Goal: Navigation & Orientation: Understand site structure

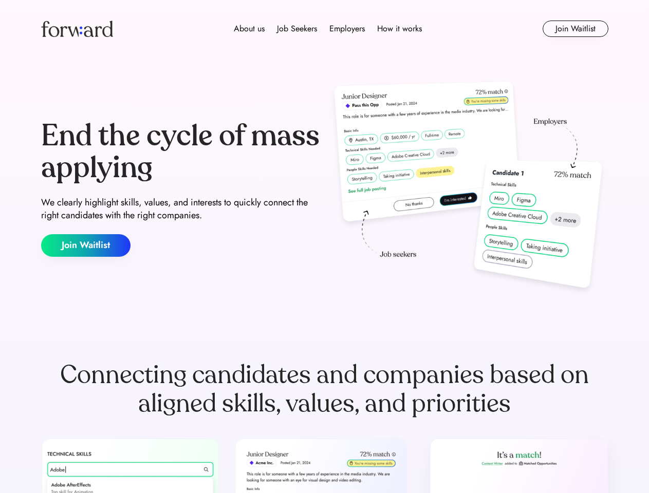
click at [324, 247] on div "End the cycle of mass applying We clearly highlight skills, values, and interes…" at bounding box center [324, 188] width 567 height 221
click at [325, 29] on div "About us Job Seekers Employers How it works" at bounding box center [327, 29] width 405 height 12
click at [77, 29] on img at bounding box center [77, 29] width 72 height 16
click at [328, 29] on div "About us Job Seekers Employers How it works" at bounding box center [327, 29] width 405 height 12
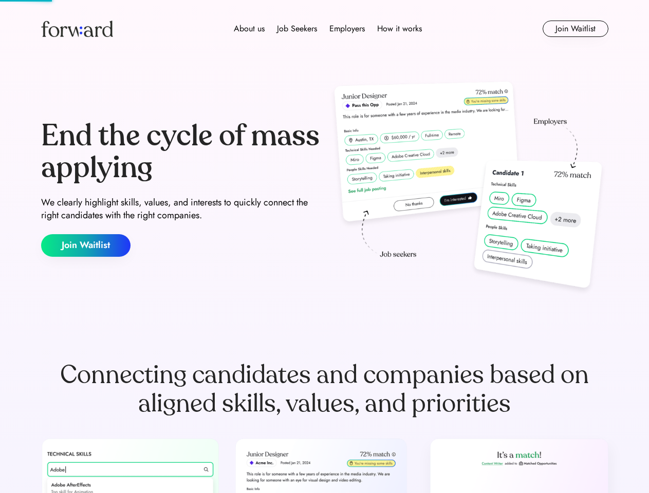
click at [249, 29] on div "About us" at bounding box center [249, 29] width 31 height 12
click at [297, 29] on div "Job Seekers" at bounding box center [297, 29] width 40 height 12
click at [347, 29] on div "Employers" at bounding box center [346, 29] width 35 height 12
click at [399, 29] on div "How it works" at bounding box center [399, 29] width 45 height 12
click at [575, 29] on button "Join Waitlist" at bounding box center [576, 29] width 66 height 16
